Goal: Information Seeking & Learning: Learn about a topic

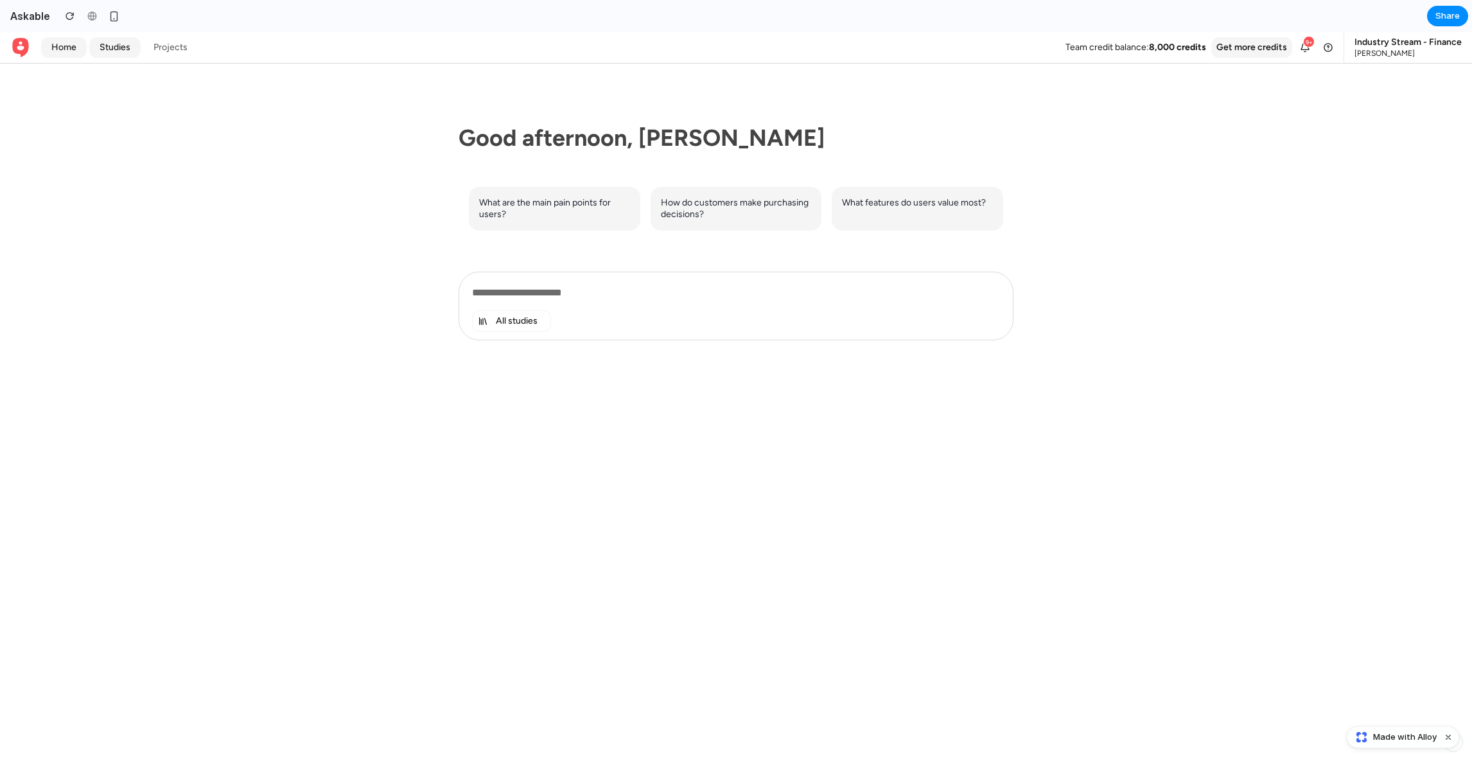
click at [117, 47] on link "Studies" at bounding box center [114, 47] width 51 height 21
click at [171, 41] on link "Projects" at bounding box center [170, 47] width 55 height 21
click at [120, 45] on link "Studies" at bounding box center [114, 47] width 51 height 21
click at [648, 223] on div "What are the main pain points for users? How do customers make purchasing decis…" at bounding box center [736, 209] width 555 height 44
click at [582, 201] on span "What are the main pain points for users?" at bounding box center [554, 208] width 151 height 23
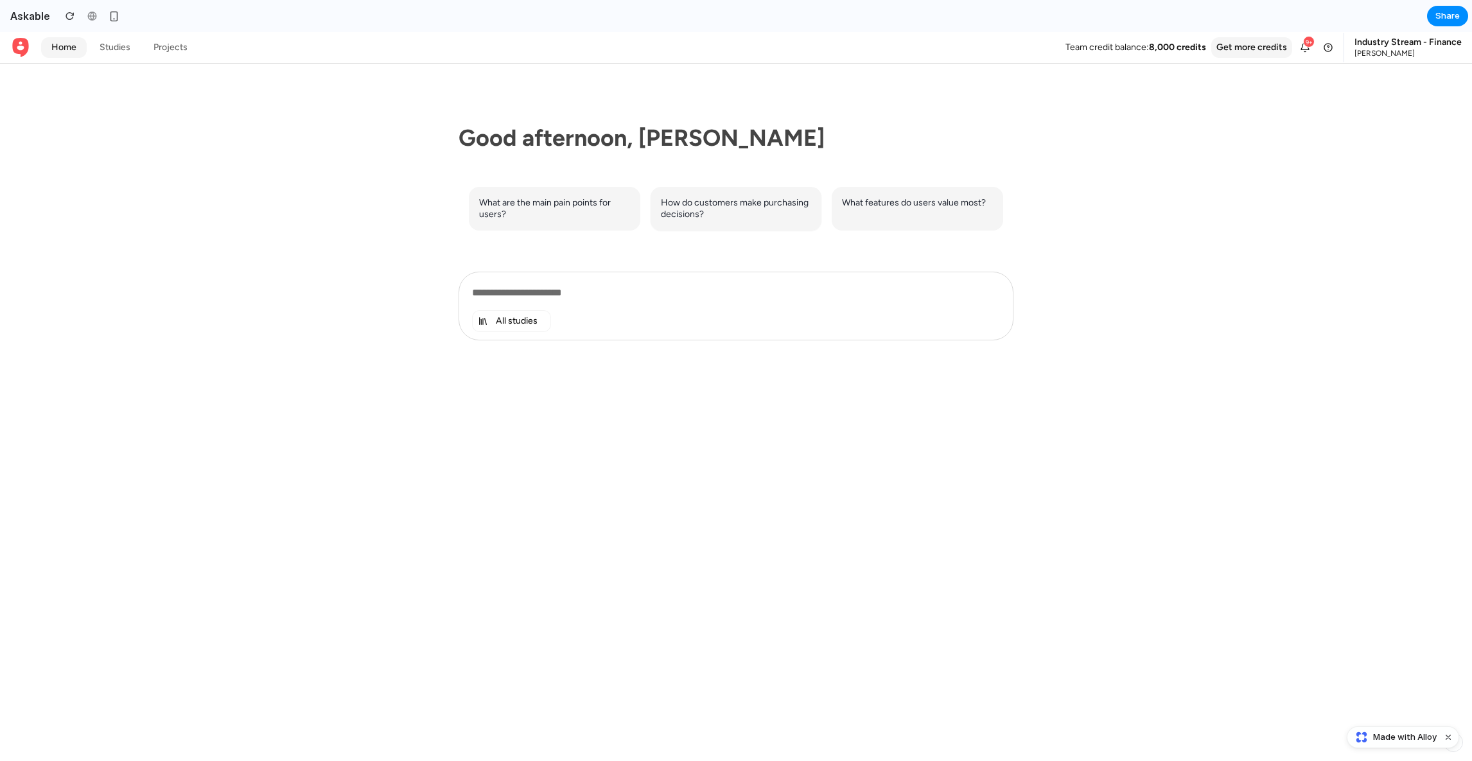
click at [722, 207] on span "How do customers make purchasing decisions?" at bounding box center [736, 208] width 151 height 23
click at [885, 207] on span "What features do users value most?" at bounding box center [914, 203] width 144 height 12
click at [518, 315] on span "All studies" at bounding box center [517, 321] width 42 height 12
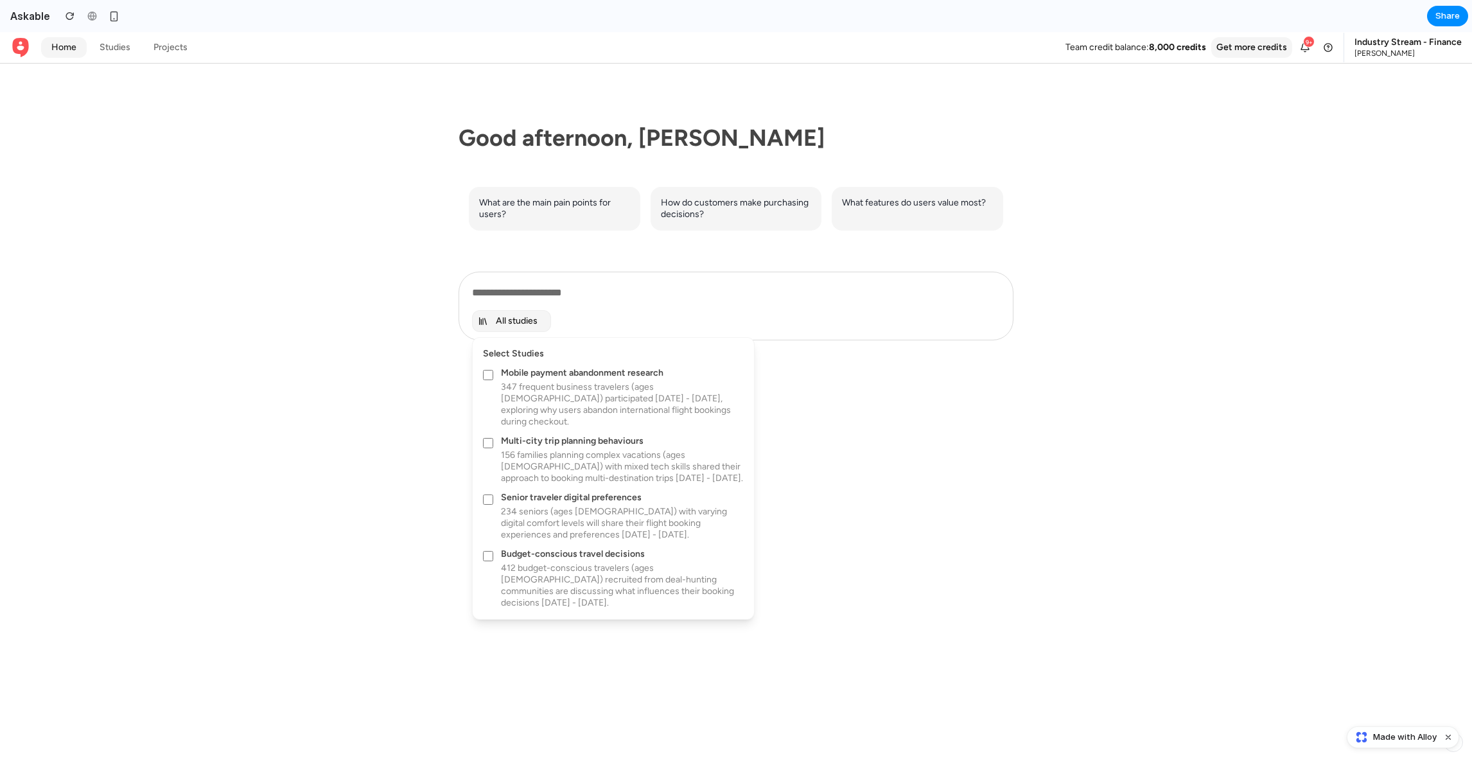
click at [518, 314] on div at bounding box center [736, 396] width 1472 height 729
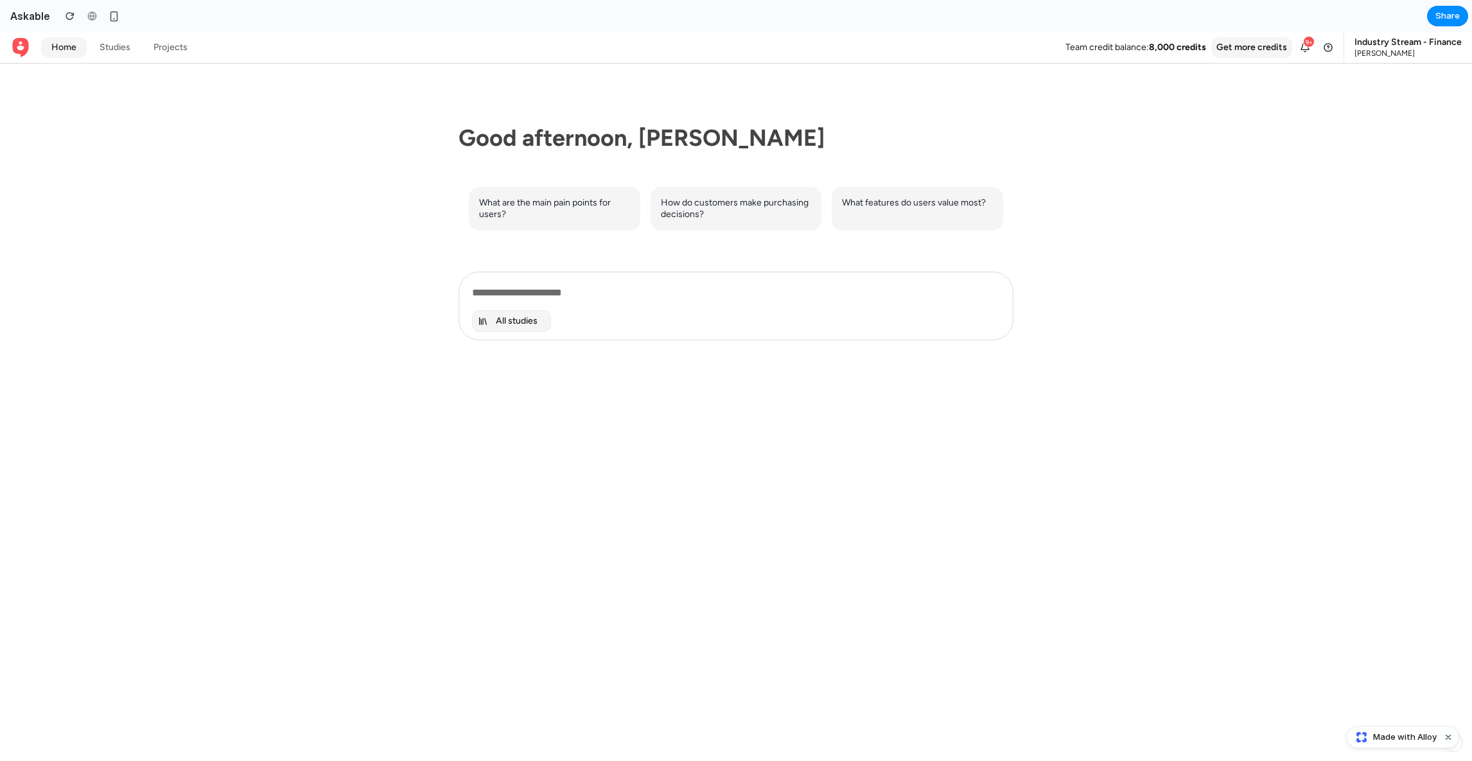
click at [500, 319] on span "All studies" at bounding box center [517, 321] width 42 height 12
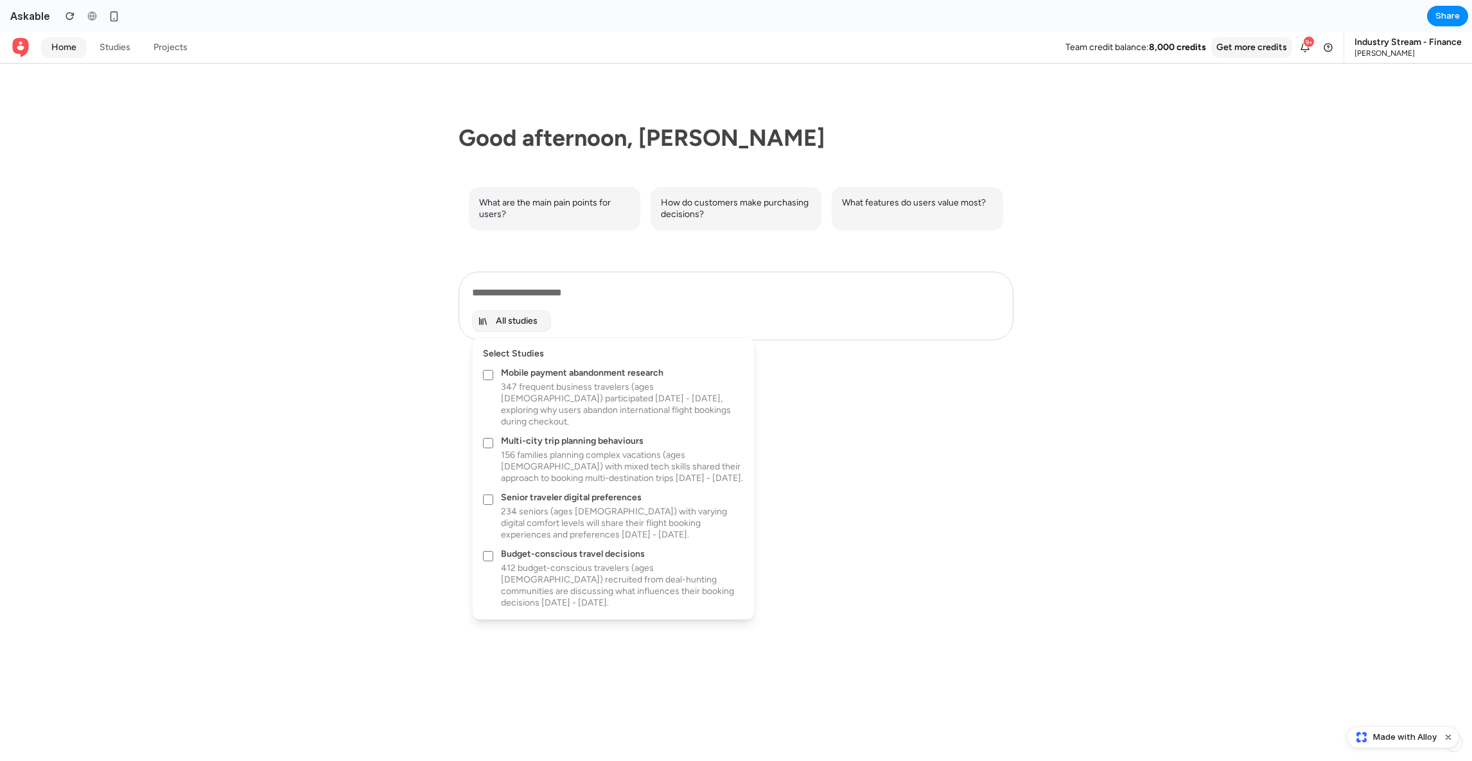
click at [416, 485] on div at bounding box center [736, 396] width 1472 height 729
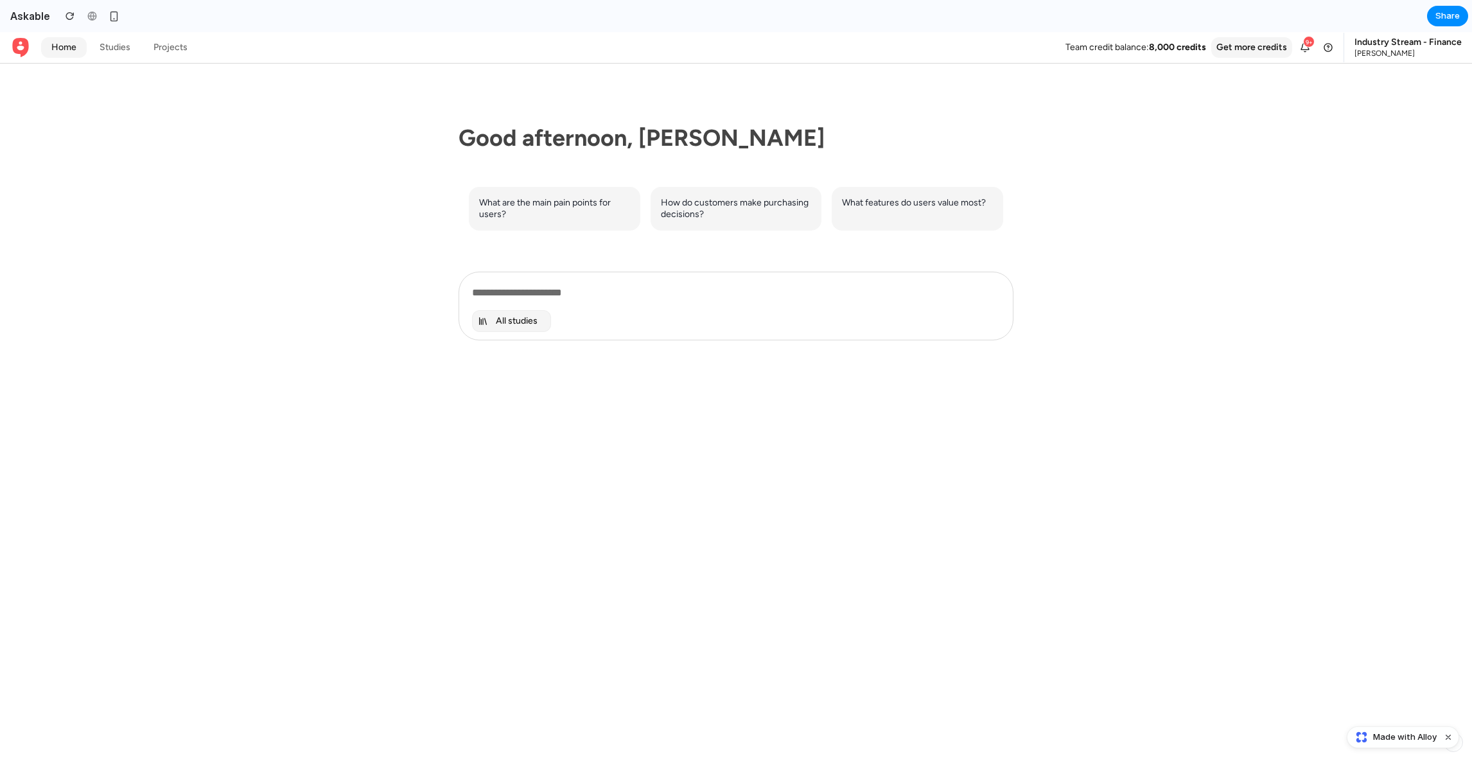
click at [505, 312] on button "All studies" at bounding box center [511, 321] width 79 height 22
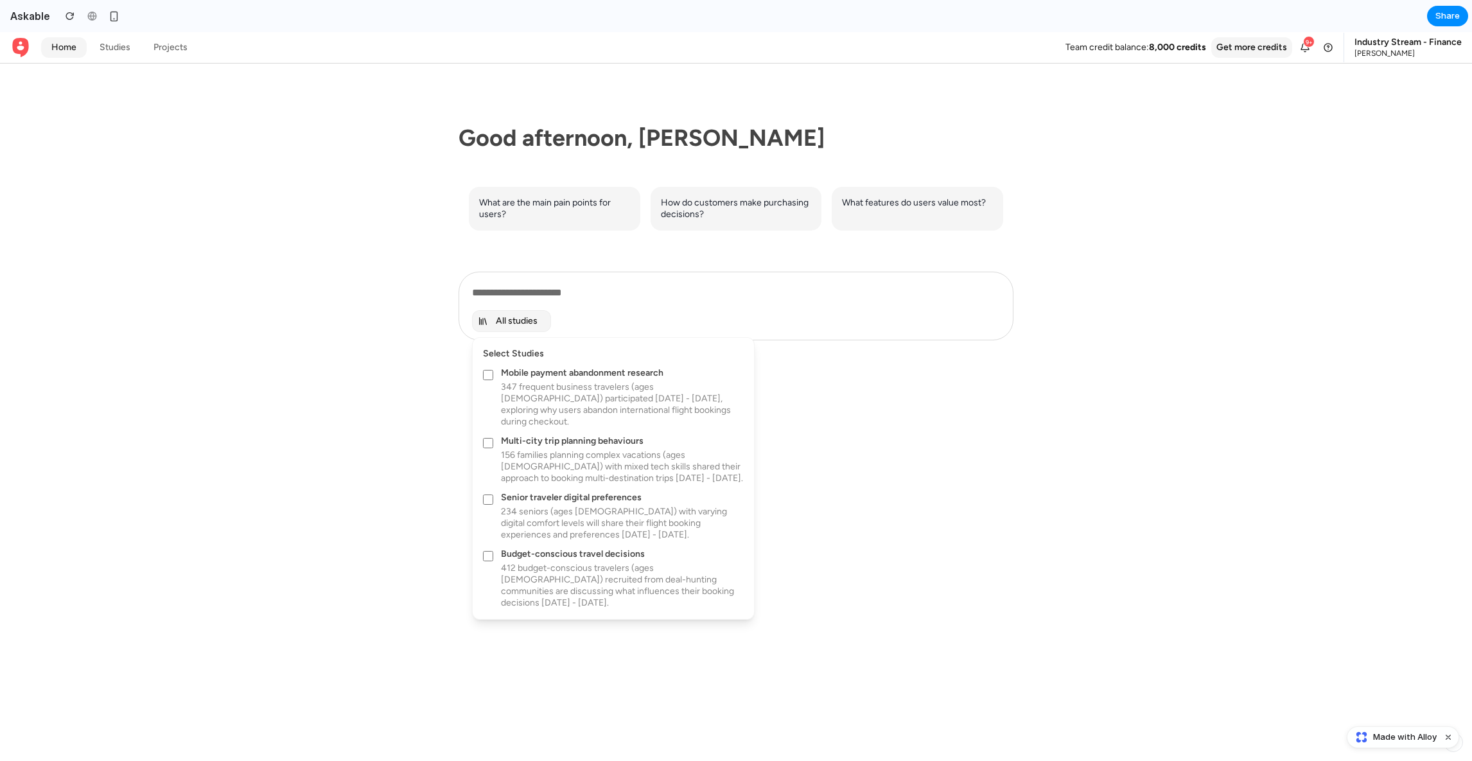
click at [405, 385] on div at bounding box center [736, 396] width 1472 height 729
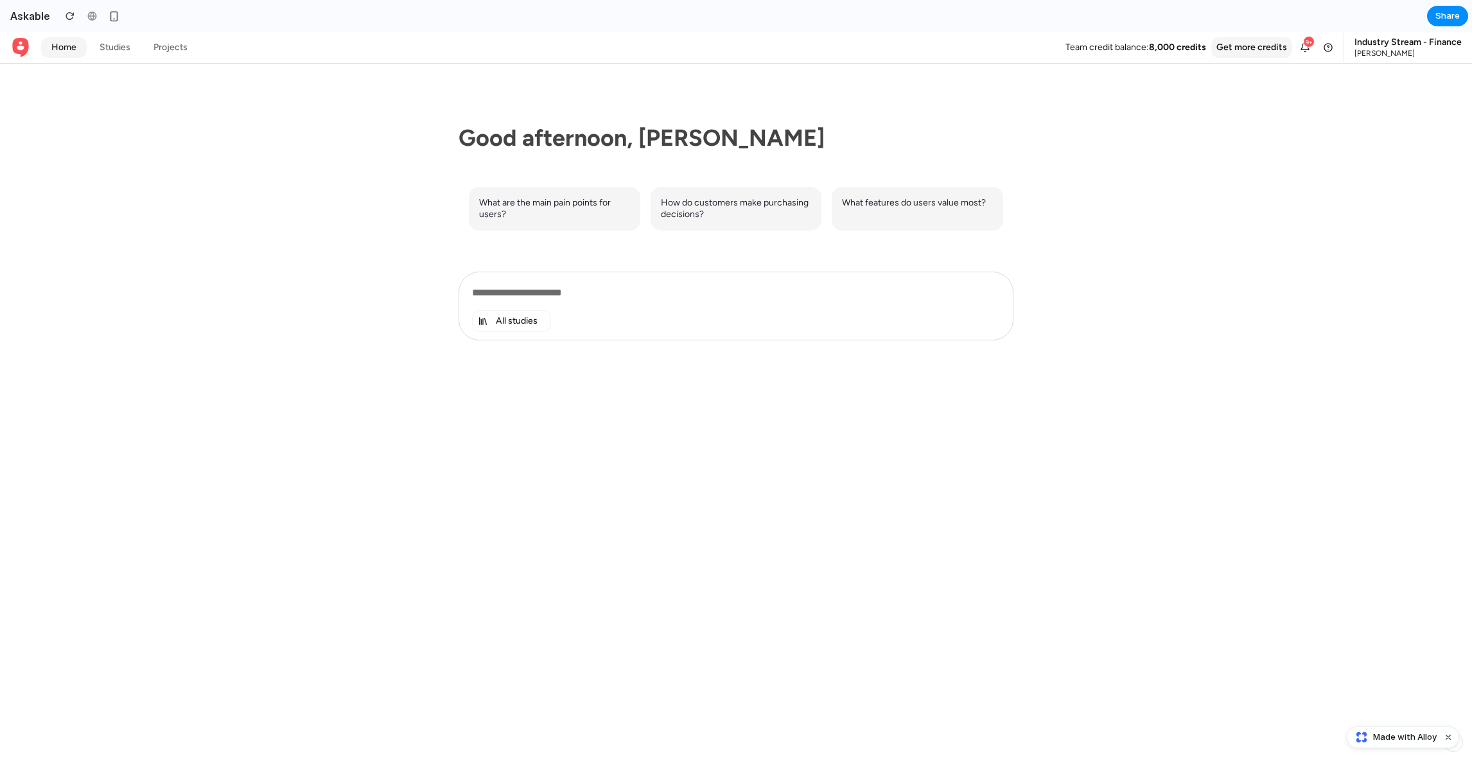
click at [256, 463] on div "Good afternoon, [PERSON_NAME] What are the main pain points for users? How do c…" at bounding box center [736, 413] width 1472 height 698
